Goal: Task Accomplishment & Management: Manage account settings

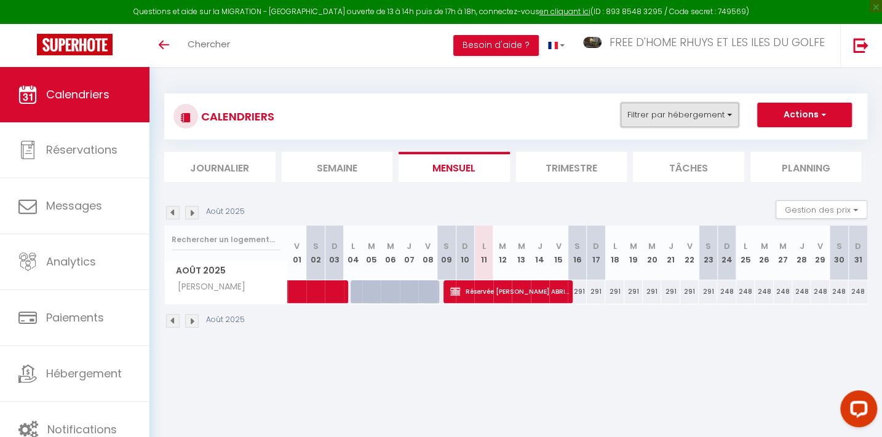
click at [683, 107] on button "Filtrer par hébergement" at bounding box center [680, 115] width 118 height 25
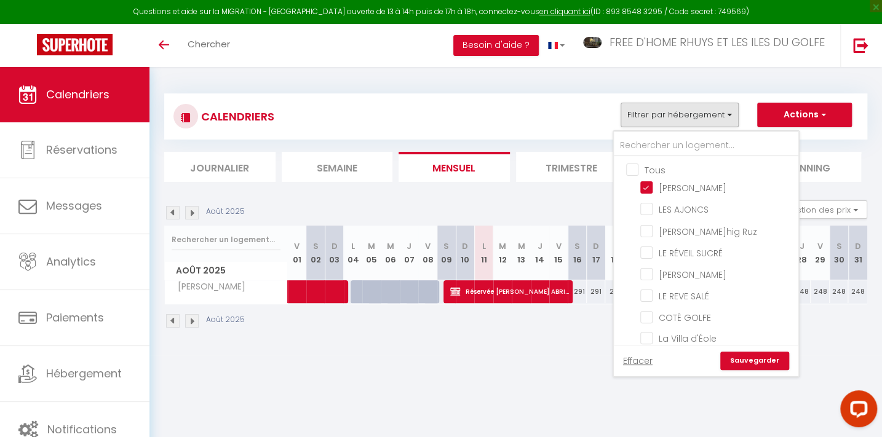
click at [648, 165] on input "Tous" at bounding box center [718, 169] width 185 height 12
checkbox input "true"
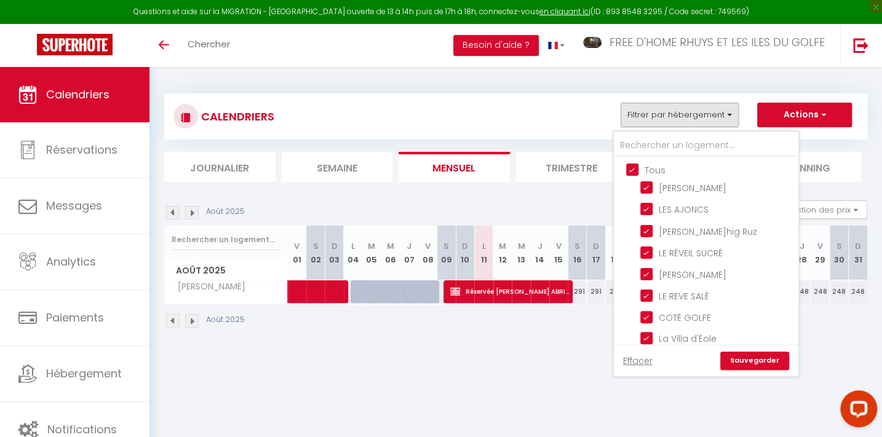
checkbox input "true"
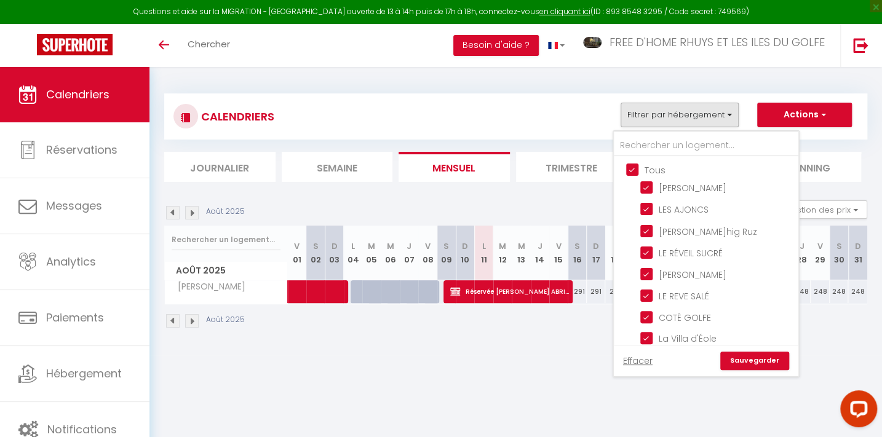
checkbox input "true"
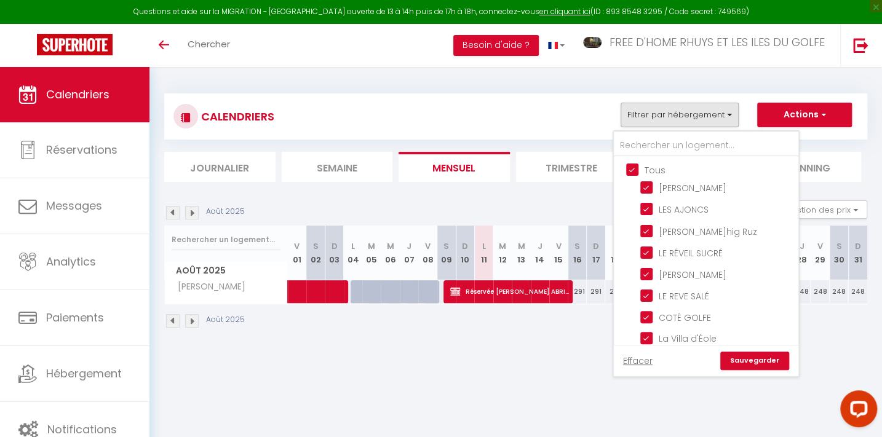
checkbox input "true"
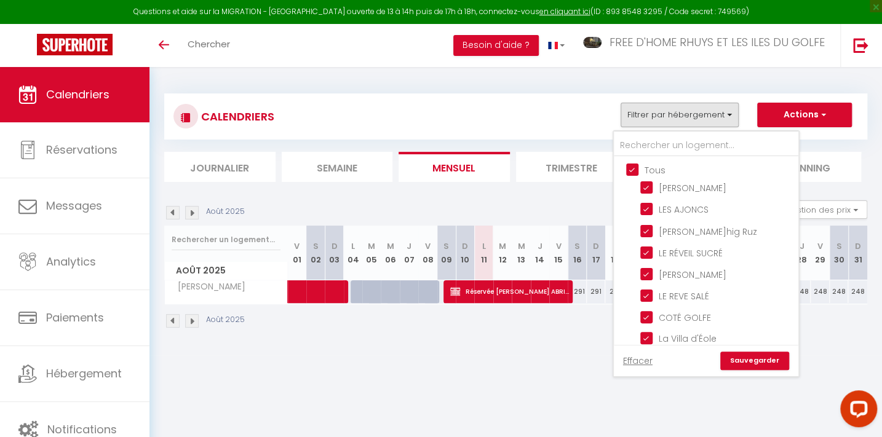
checkbox input "true"
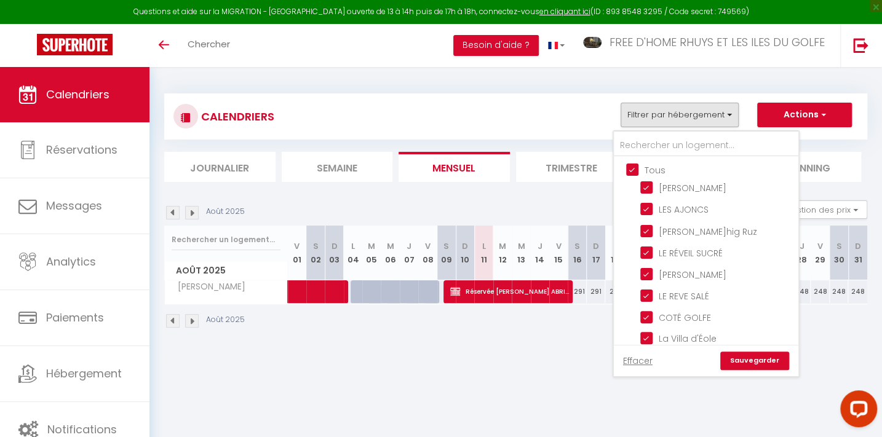
checkbox input "true"
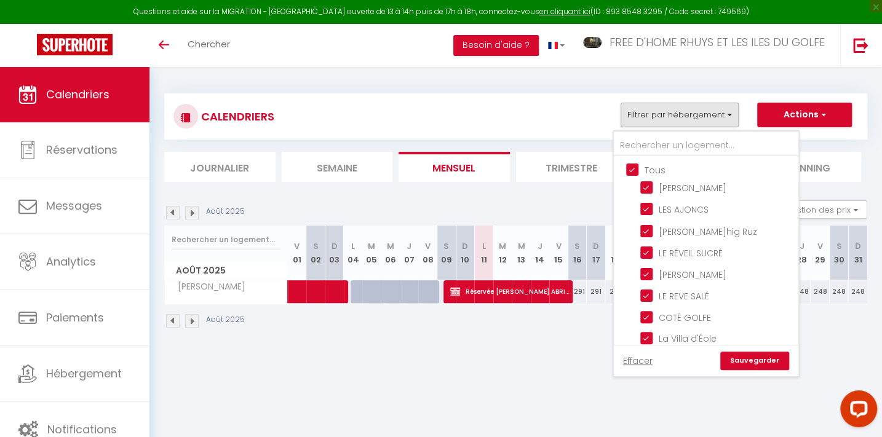
checkbox input "true"
click at [648, 165] on input "Tous" at bounding box center [718, 169] width 185 height 12
checkbox input "false"
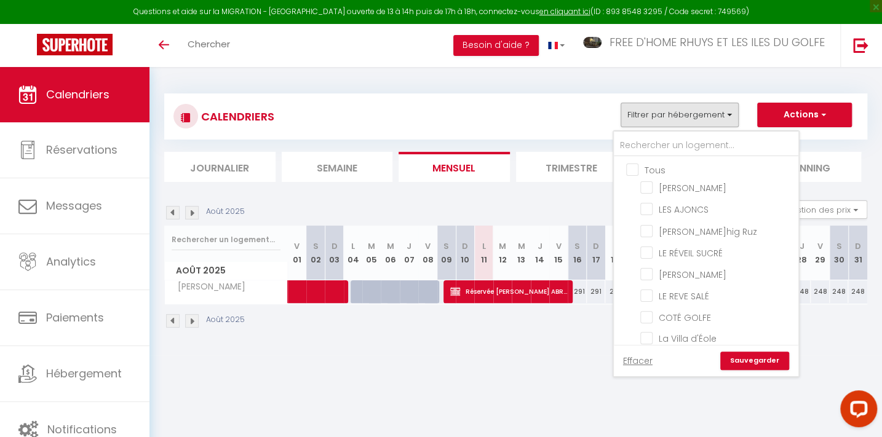
checkbox input "false"
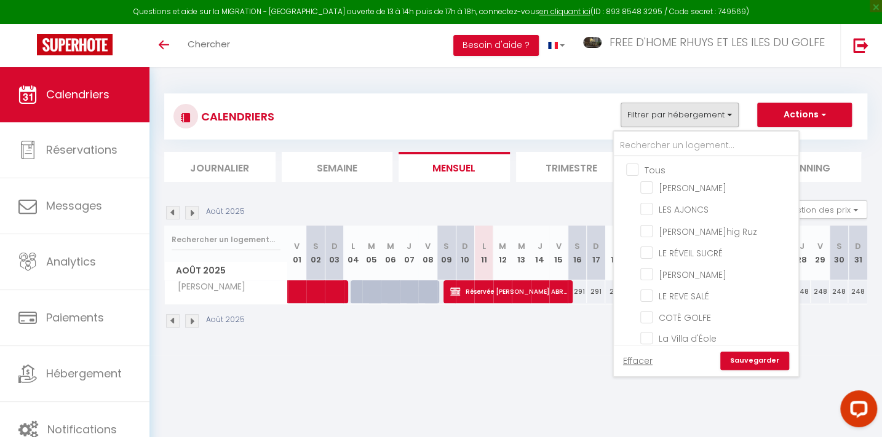
checkbox input "false"
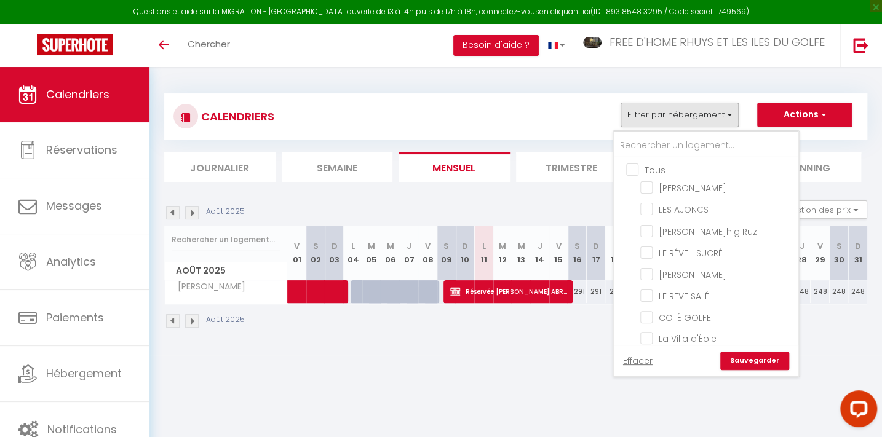
checkbox input "false"
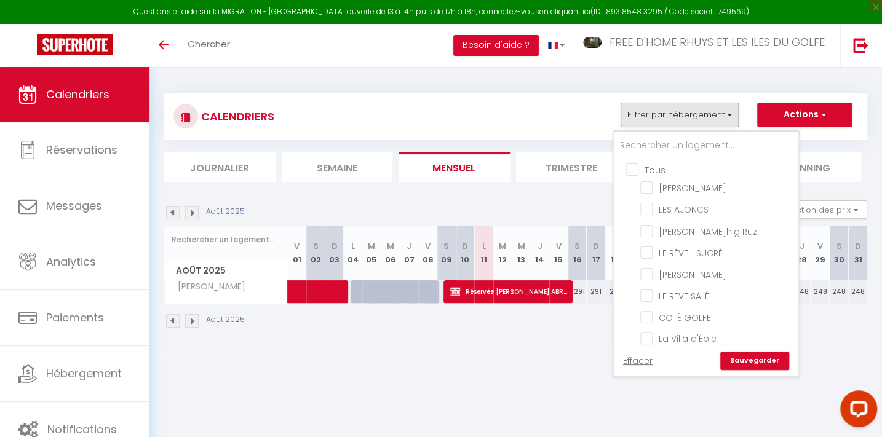
checkbox input "false"
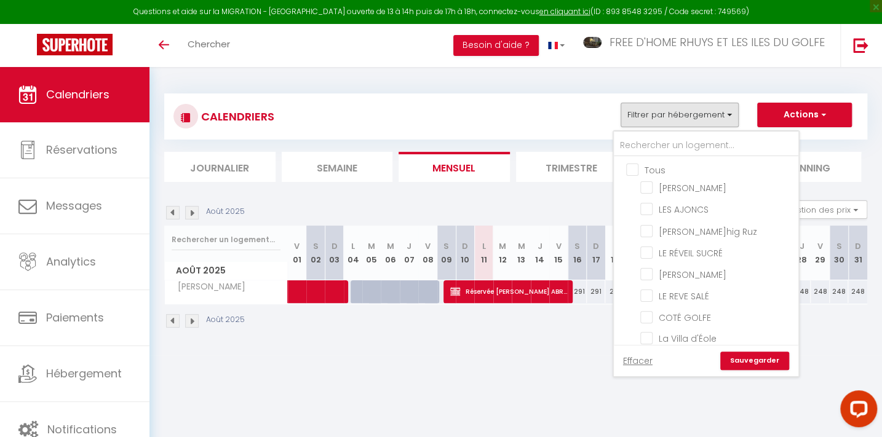
checkbox input "false"
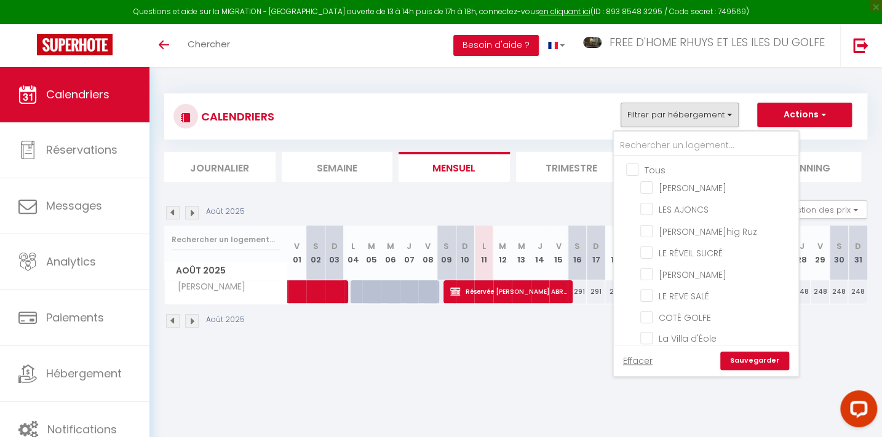
checkbox input "false"
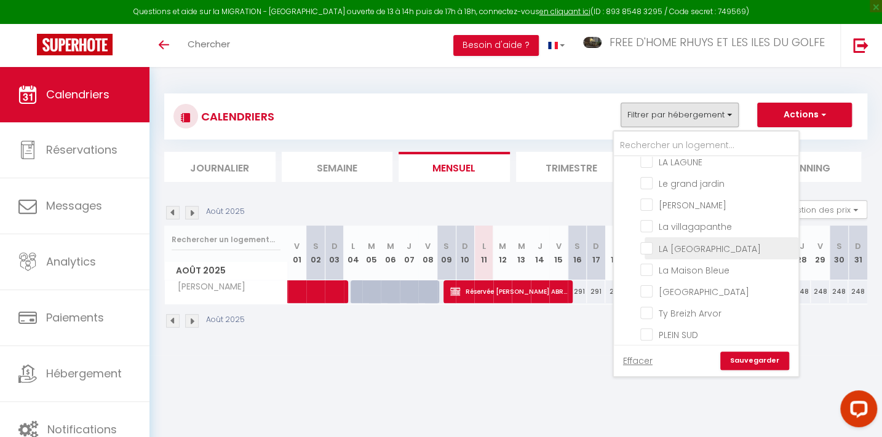
click at [677, 241] on input "LA [GEOGRAPHIC_DATA]" at bounding box center [717, 247] width 154 height 12
checkbox input "true"
click at [760, 360] on link "Sauvegarder" at bounding box center [754, 361] width 69 height 18
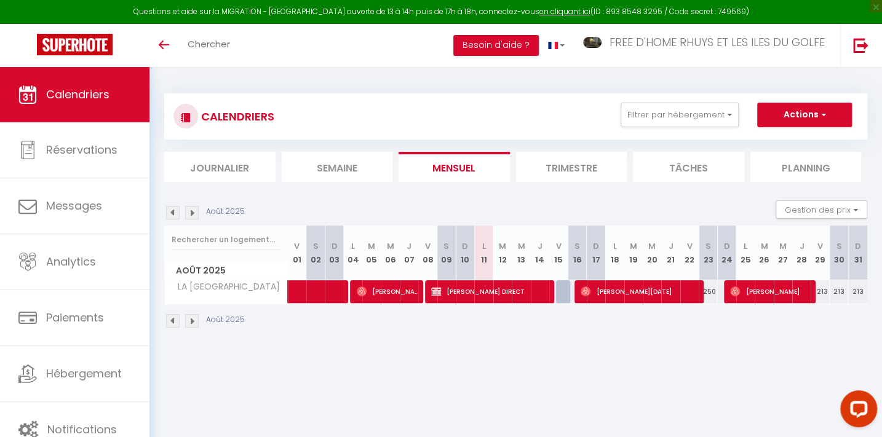
click at [710, 292] on div "250" at bounding box center [708, 291] width 18 height 23
type input "250"
select select "1"
type input "Sam 23 Août 2025"
type input "Dim 24 Août 2025"
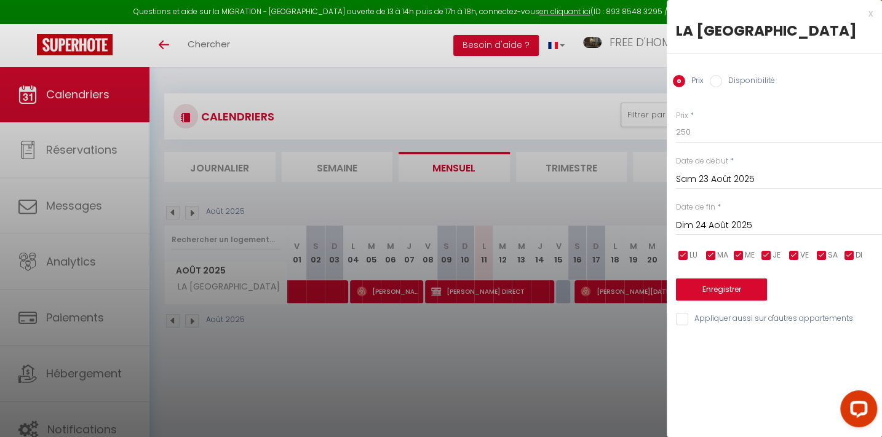
click at [726, 81] on label "Disponibilité" at bounding box center [748, 82] width 53 height 14
click at [722, 81] on input "Disponibilité" at bounding box center [716, 81] width 12 height 12
radio input "true"
radio input "false"
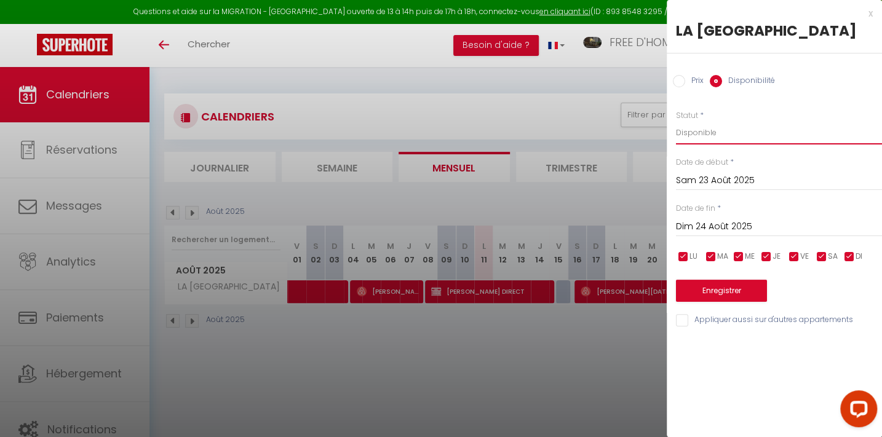
click at [695, 133] on select "Disponible Indisponible" at bounding box center [779, 132] width 206 height 23
select select "0"
click at [676, 121] on select "Disponible Indisponible" at bounding box center [779, 132] width 206 height 23
click at [727, 294] on button "Enregistrer" at bounding box center [721, 291] width 91 height 22
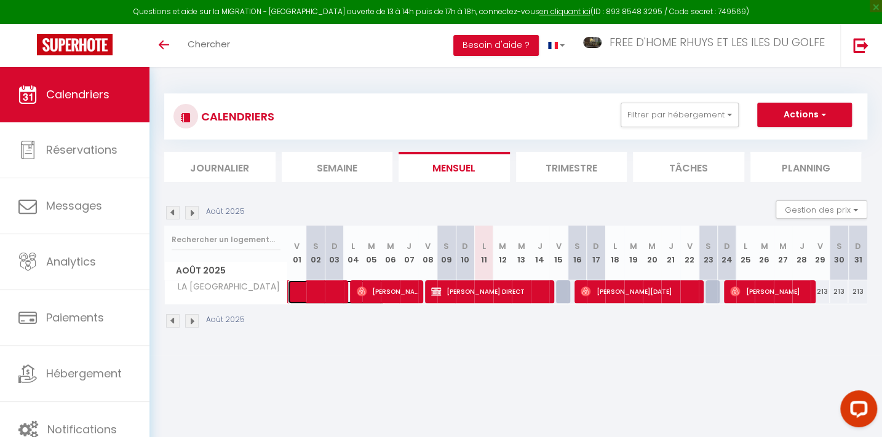
click at [319, 288] on span at bounding box center [343, 291] width 85 height 23
select select "OK"
select select "0"
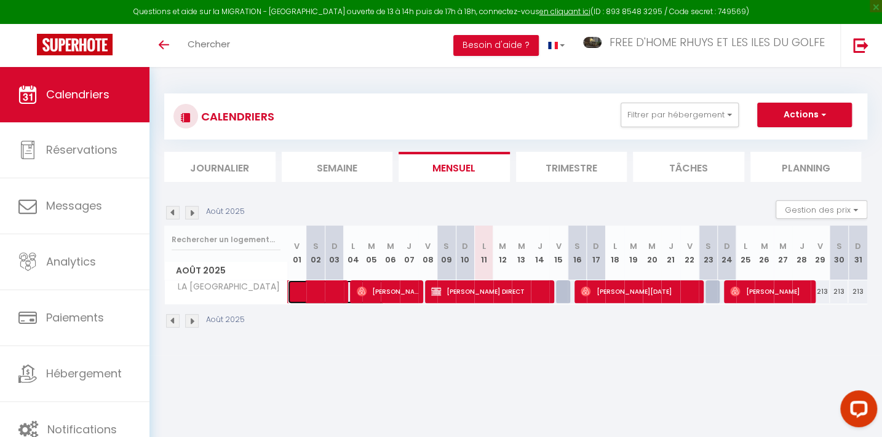
select select "1"
select select
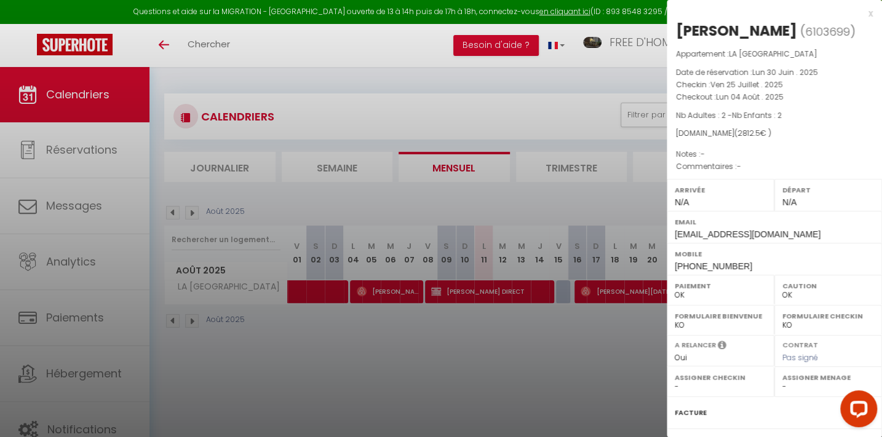
click at [375, 117] on div at bounding box center [441, 218] width 882 height 437
